Goal: Task Accomplishment & Management: Manage account settings

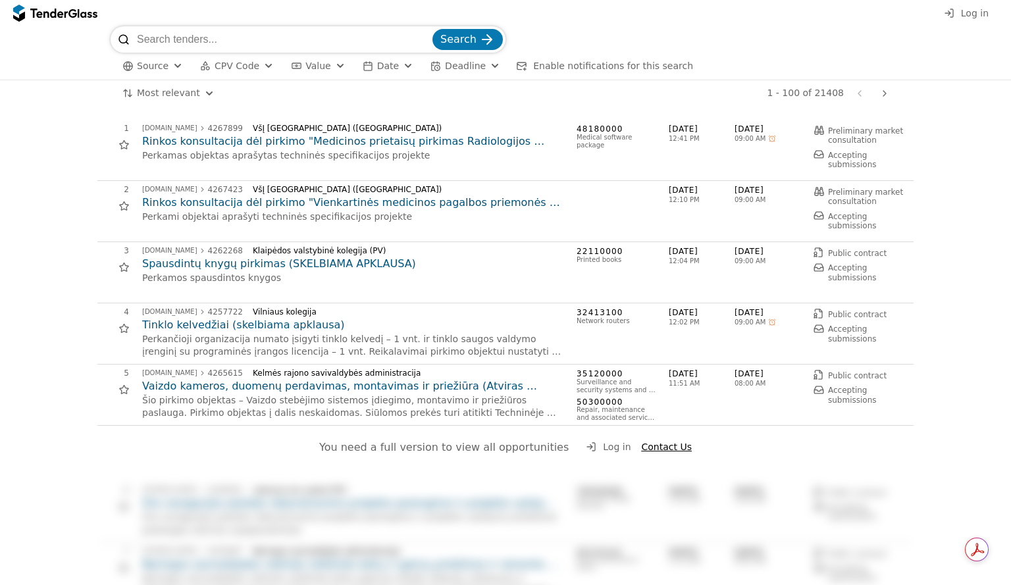
click at [982, 9] on span "Log in" at bounding box center [975, 13] width 28 height 11
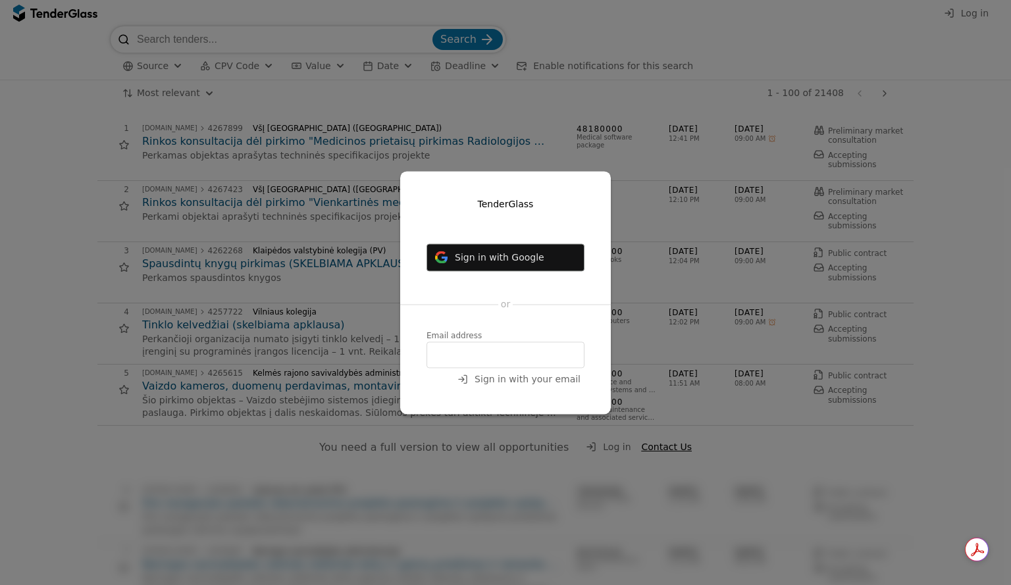
click at [459, 348] on input "email" at bounding box center [506, 355] width 158 height 26
type input "paulius@nanovita.lt"
click at [518, 382] on span "Sign in with your email" at bounding box center [528, 379] width 106 height 11
